Goal: Information Seeking & Learning: Learn about a topic

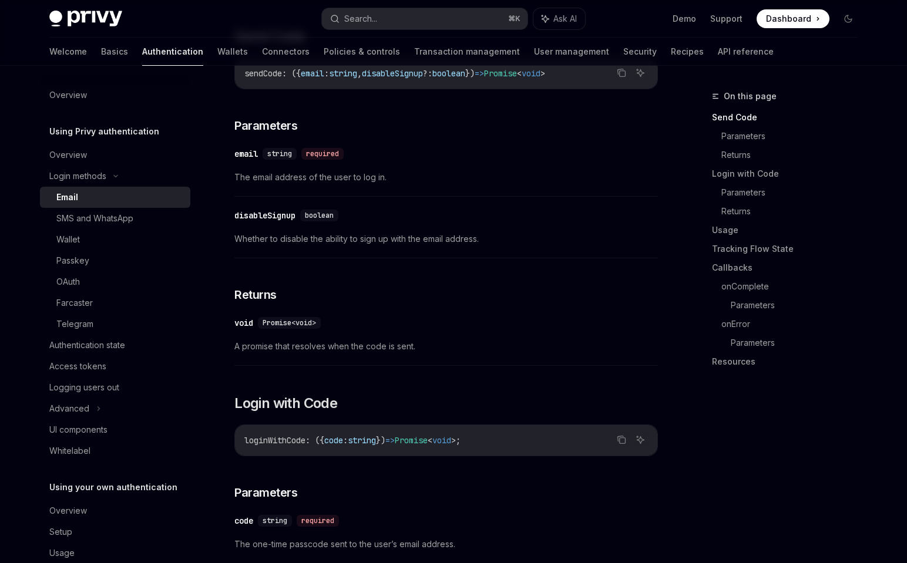
scroll to position [383, 0]
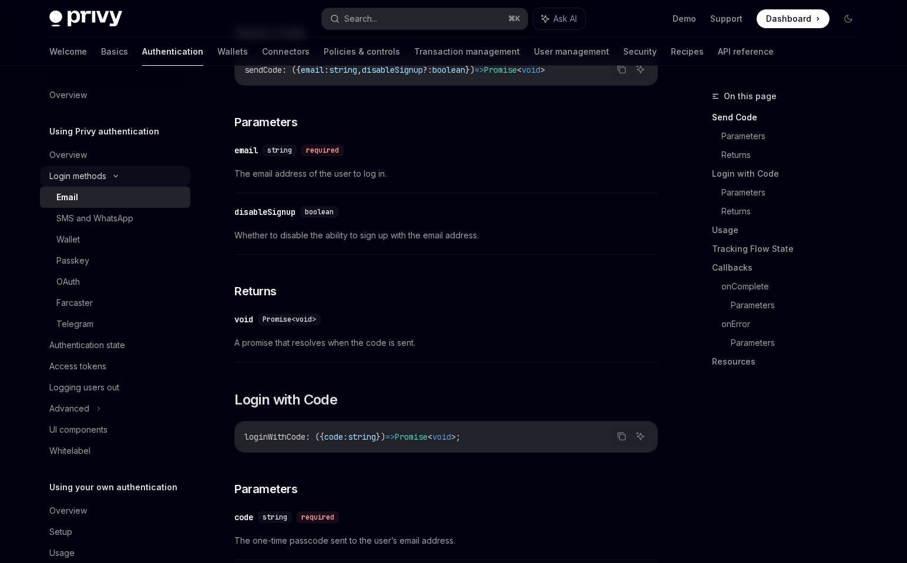
click at [83, 177] on div "Login methods" at bounding box center [77, 176] width 57 height 14
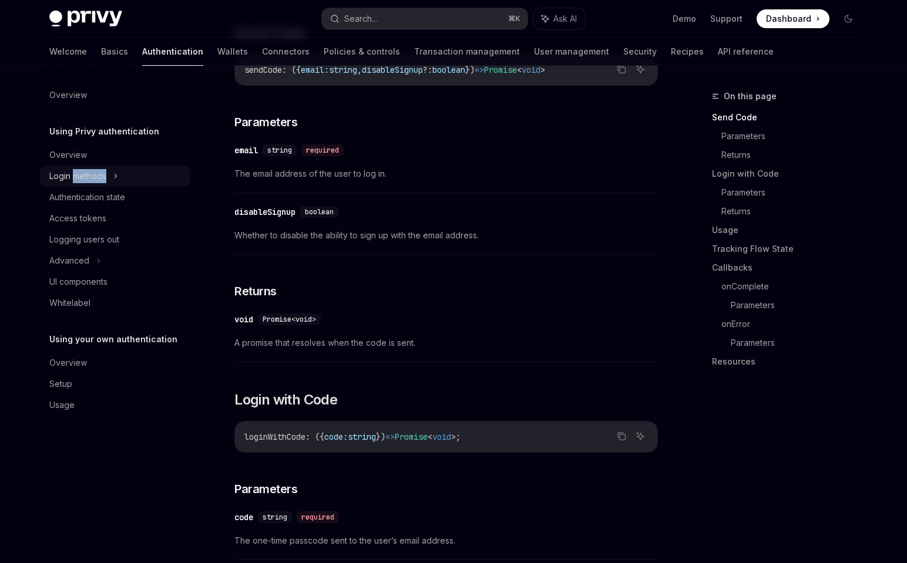
click at [83, 177] on div "Login methods" at bounding box center [77, 176] width 57 height 14
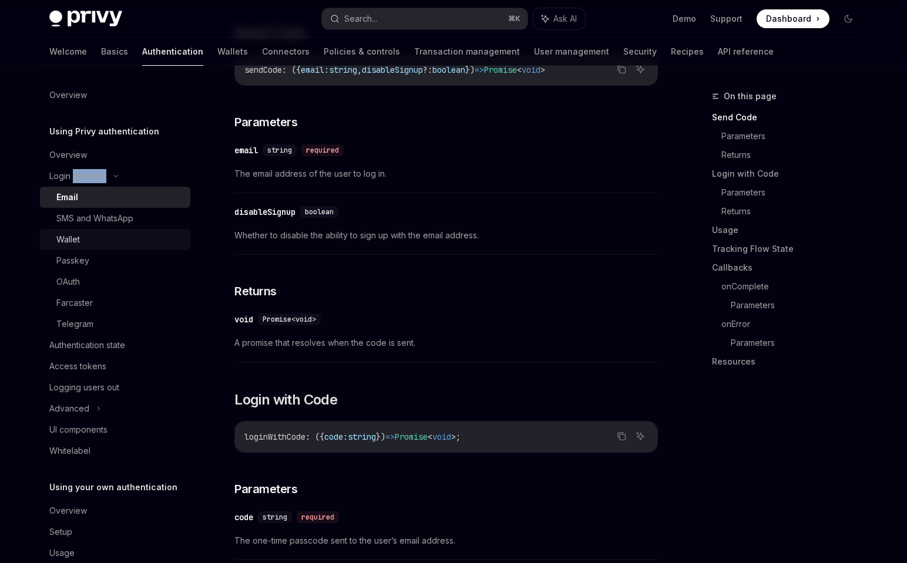
click at [82, 241] on div "Wallet" at bounding box center [119, 240] width 127 height 14
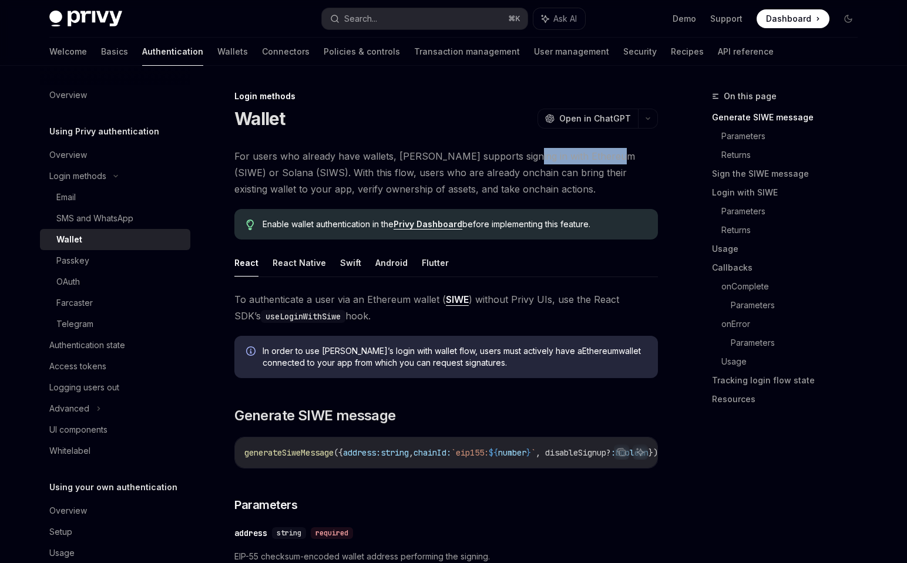
drag, startPoint x: 515, startPoint y: 158, endPoint x: 606, endPoint y: 160, distance: 91.1
click at [606, 160] on span "For users who already have wallets, [PERSON_NAME] supports signing in with Ethe…" at bounding box center [446, 172] width 424 height 49
click at [526, 169] on span "For users who already have wallets, [PERSON_NAME] supports signing in with Ethe…" at bounding box center [446, 172] width 424 height 49
drag, startPoint x: 523, startPoint y: 154, endPoint x: 639, endPoint y: 154, distance: 115.1
click at [639, 155] on span "For users who already have wallets, [PERSON_NAME] supports signing in with Ethe…" at bounding box center [446, 172] width 424 height 49
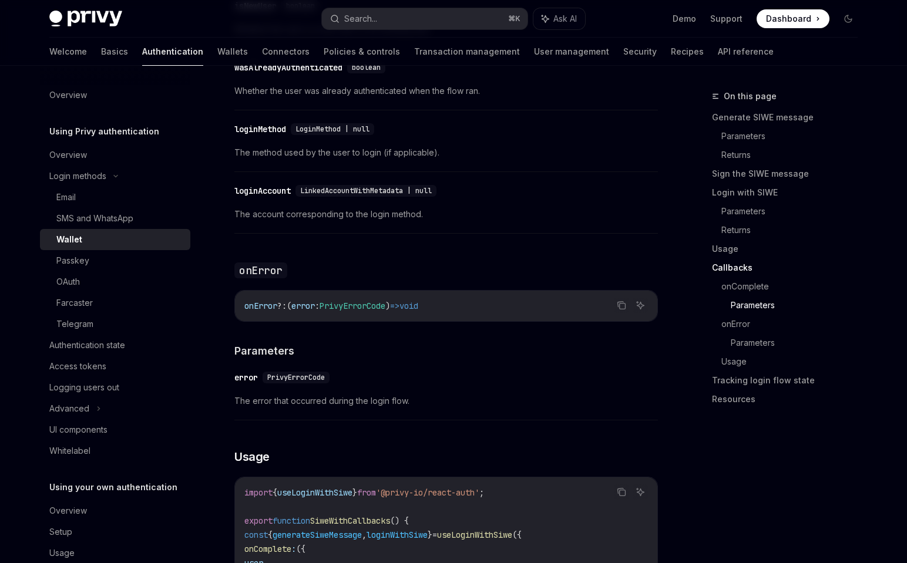
scroll to position [2199, 0]
click at [107, 253] on link "Passkey" at bounding box center [115, 260] width 150 height 21
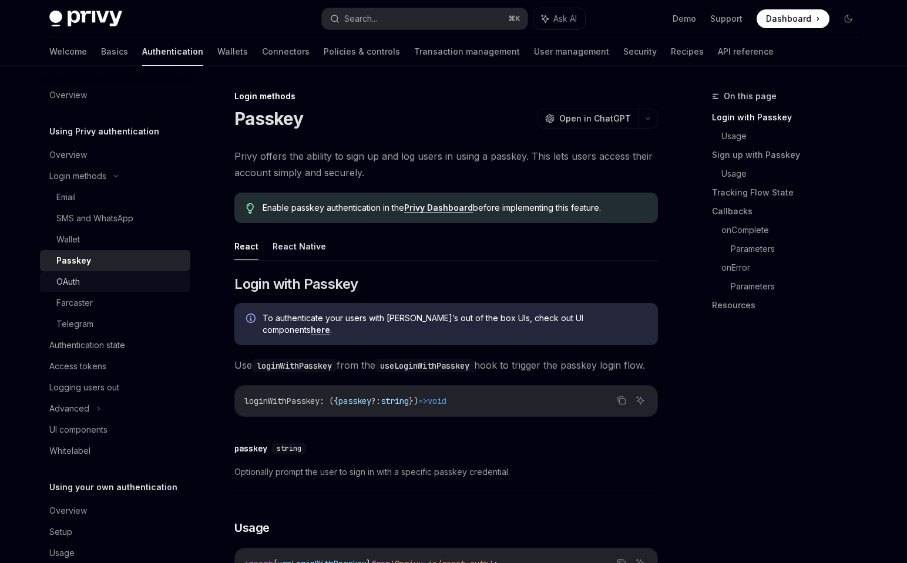
click at [98, 275] on div "OAuth" at bounding box center [119, 282] width 127 height 14
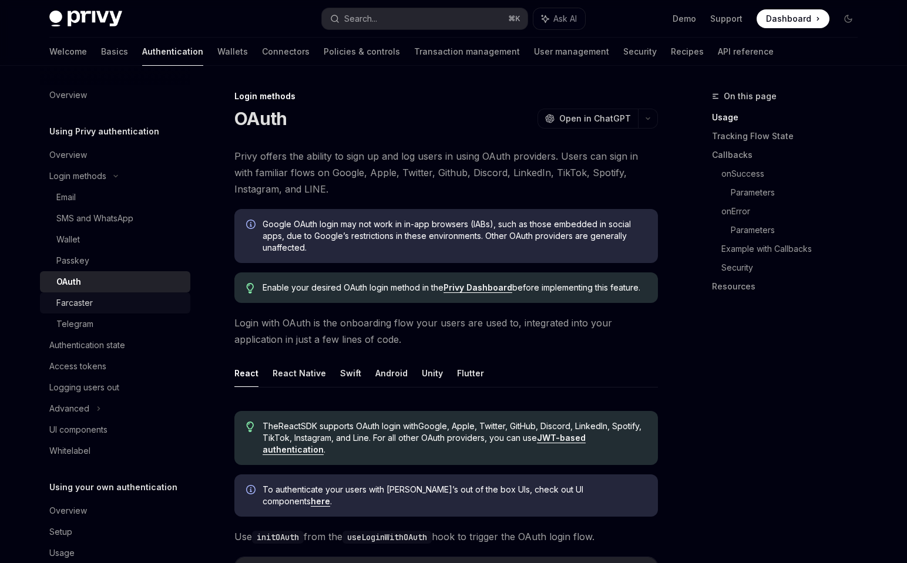
click at [96, 305] on div "Farcaster" at bounding box center [119, 303] width 127 height 14
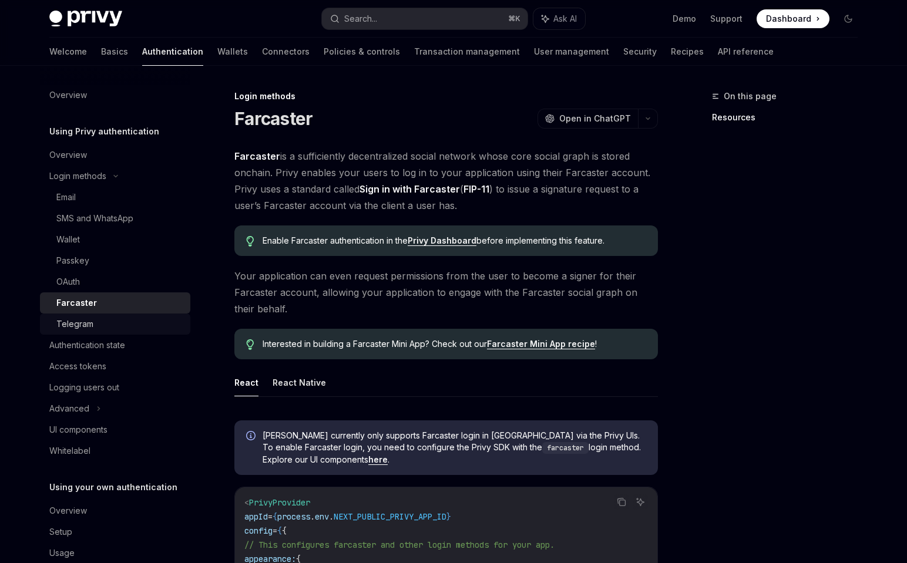
click at [97, 321] on div "Telegram" at bounding box center [119, 324] width 127 height 14
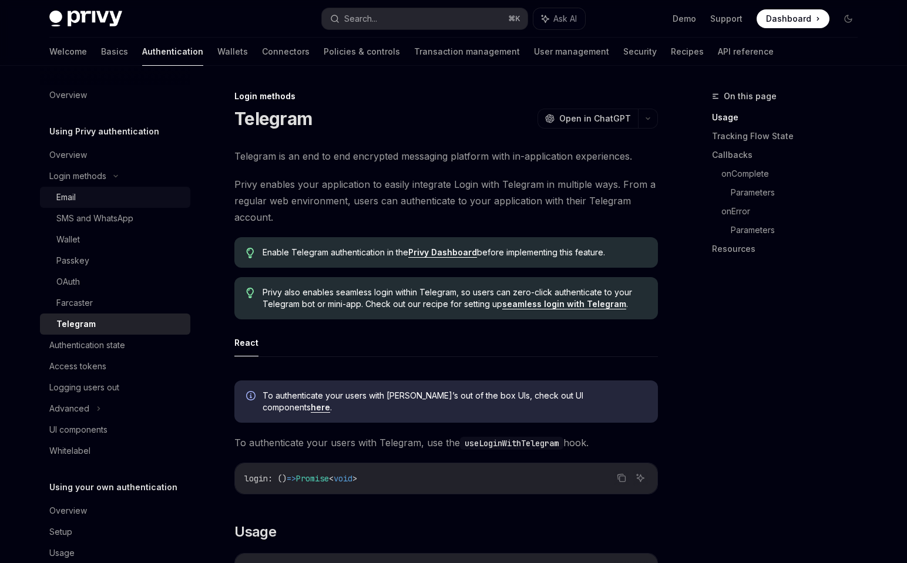
click at [76, 194] on div "Email" at bounding box center [65, 197] width 19 height 14
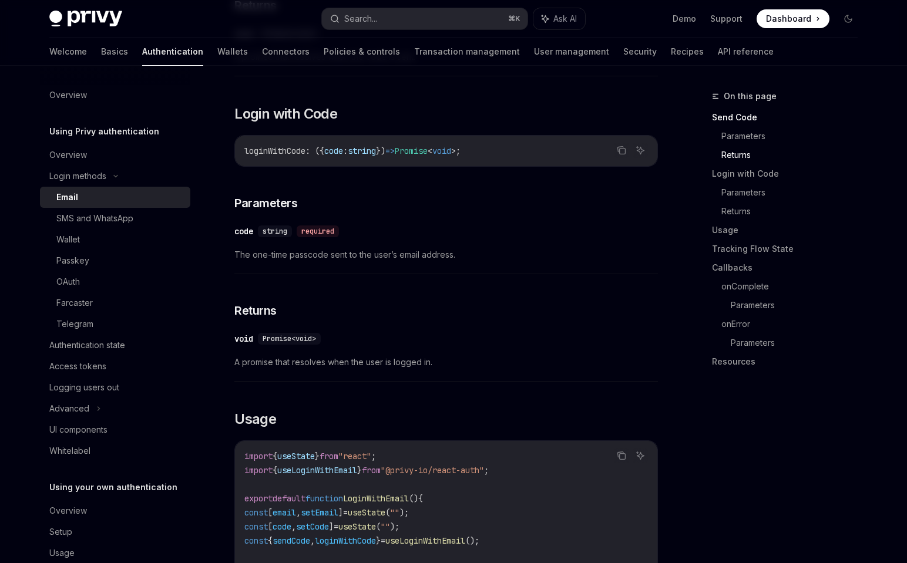
scroll to position [693, 0]
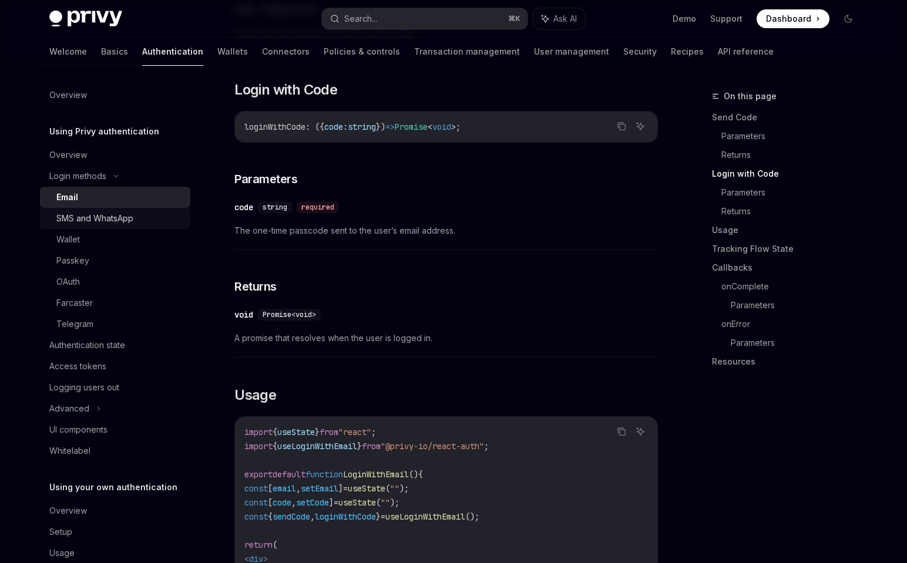
click at [109, 220] on div "SMS and WhatsApp" at bounding box center [94, 218] width 77 height 14
type textarea "*"
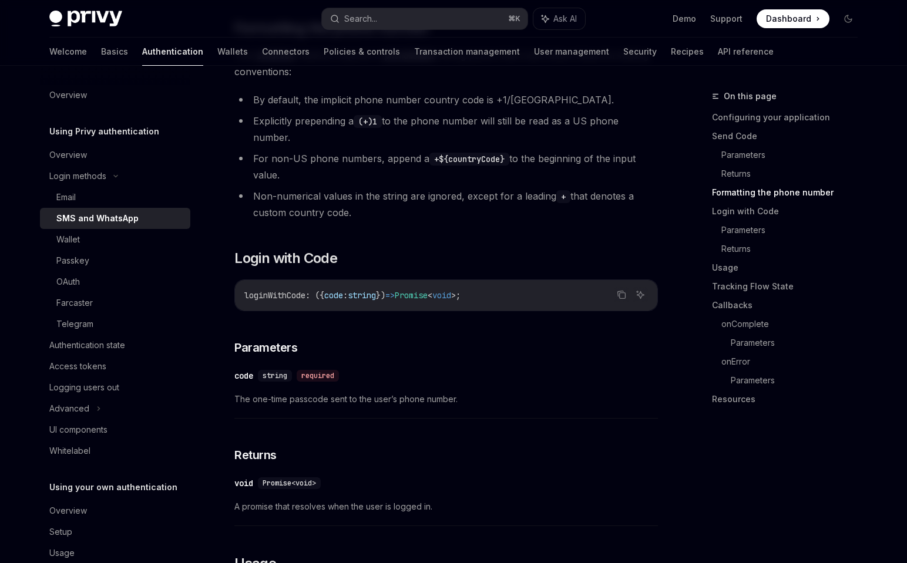
scroll to position [979, 0]
